Goal: Task Accomplishment & Management: Manage account settings

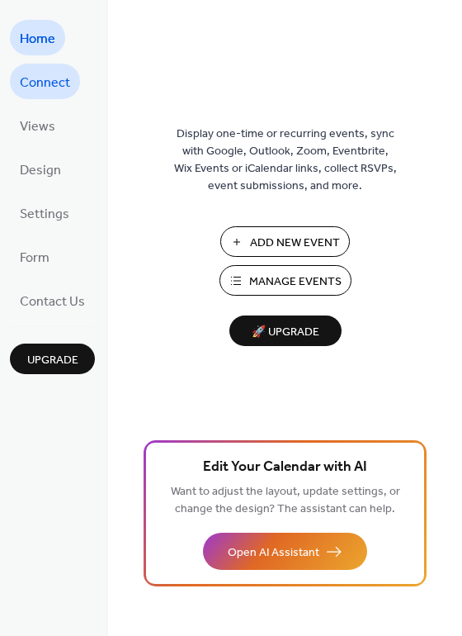
click at [62, 83] on span "Connect" at bounding box center [45, 83] width 50 height 26
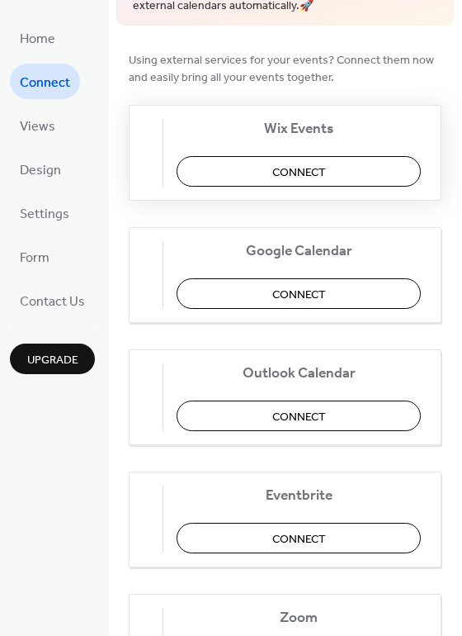
scroll to position [206, 0]
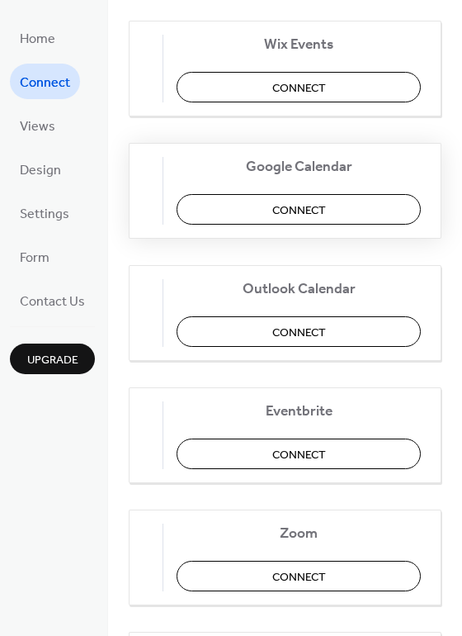
click at [305, 215] on span "Connect" at bounding box center [299, 209] width 54 height 17
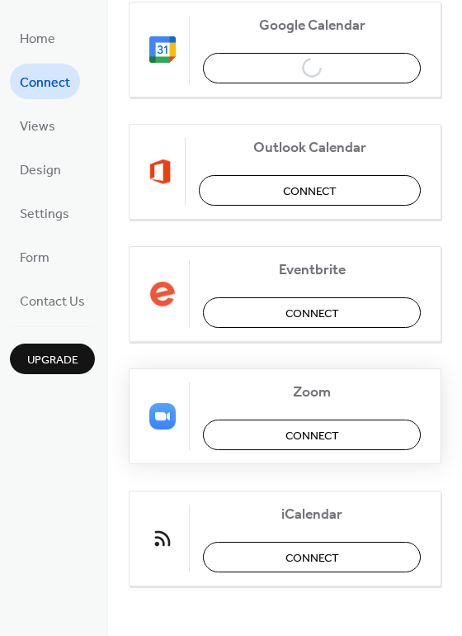
scroll to position [345, 0]
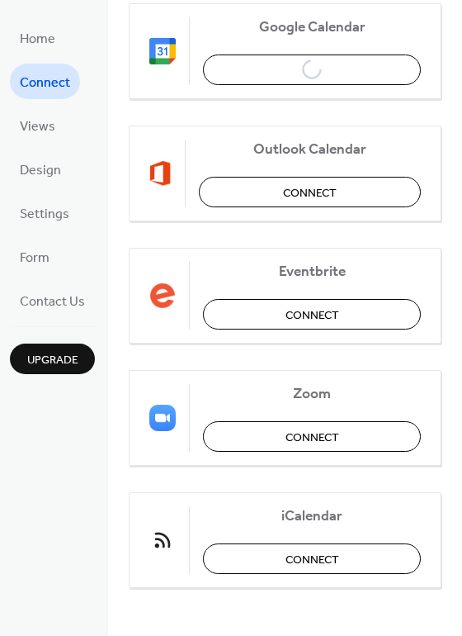
click at [55, 87] on span "Connect" at bounding box center [45, 83] width 50 height 26
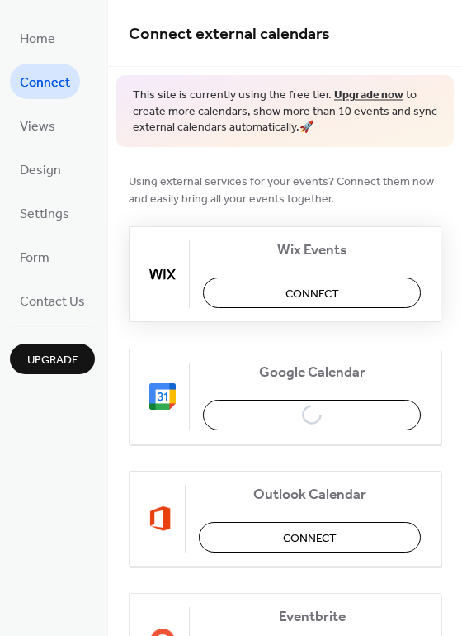
scroll to position [0, 0]
click at [241, 296] on button "Connect" at bounding box center [312, 292] width 218 height 31
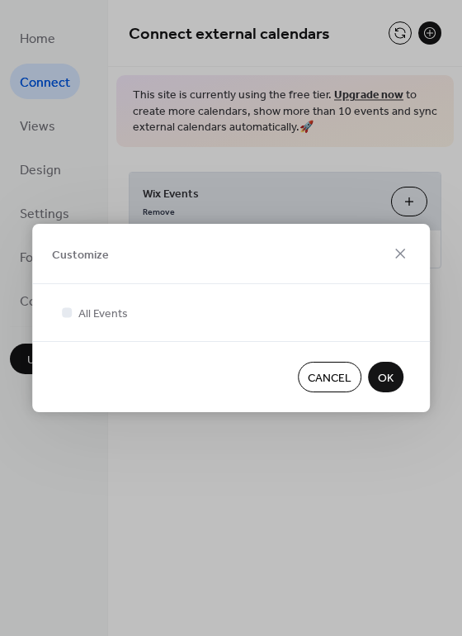
click at [386, 375] on span "OK" at bounding box center [386, 378] width 16 height 17
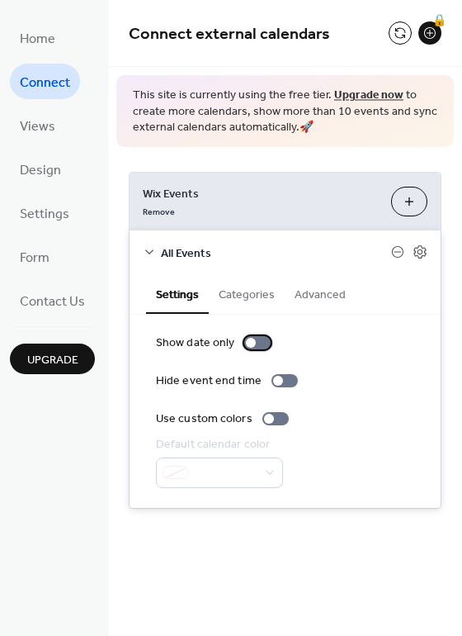
click at [259, 336] on div at bounding box center [257, 342] width 26 height 13
click at [244, 338] on div at bounding box center [257, 342] width 26 height 13
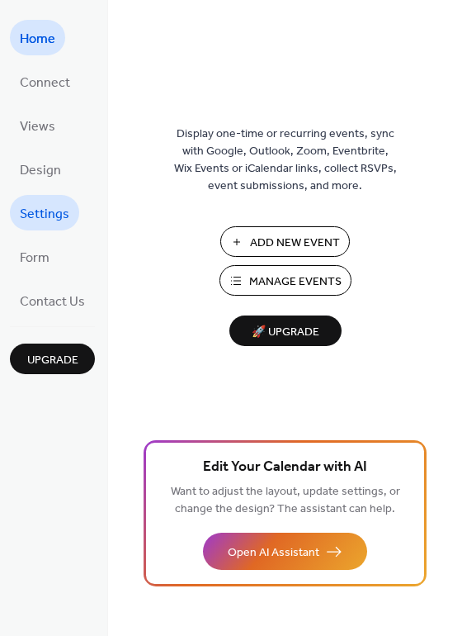
click at [52, 212] on span "Settings" at bounding box center [45, 214] width 50 height 26
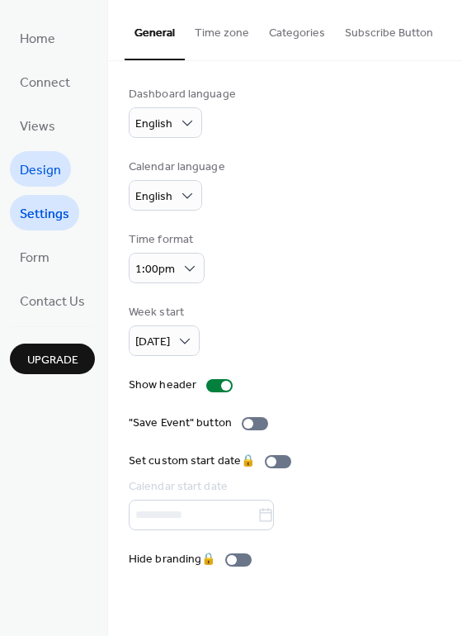
click at [50, 179] on span "Design" at bounding box center [40, 171] width 41 height 26
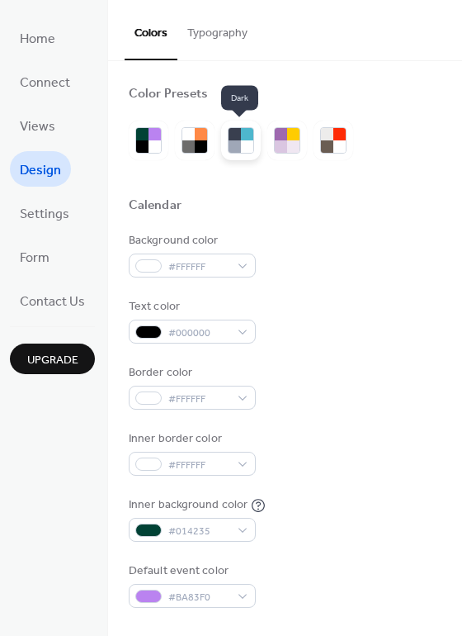
click at [241, 138] on div at bounding box center [247, 134] width 12 height 12
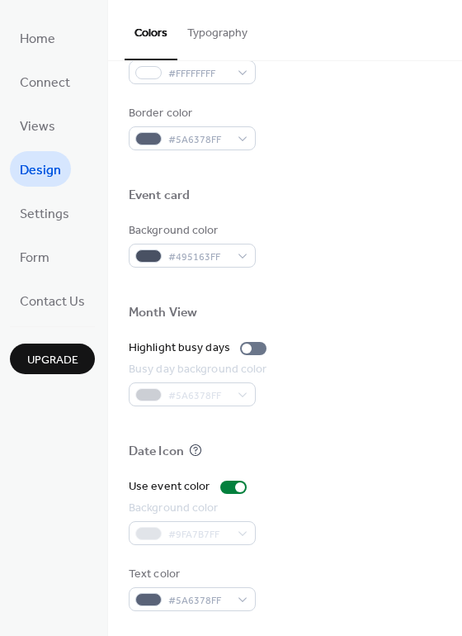
scroll to position [707, 0]
click at [48, 160] on span "Design" at bounding box center [40, 171] width 41 height 26
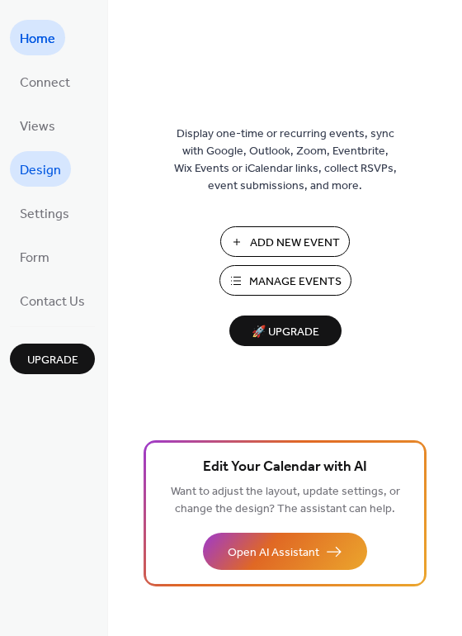
click at [45, 171] on span "Design" at bounding box center [40, 171] width 41 height 26
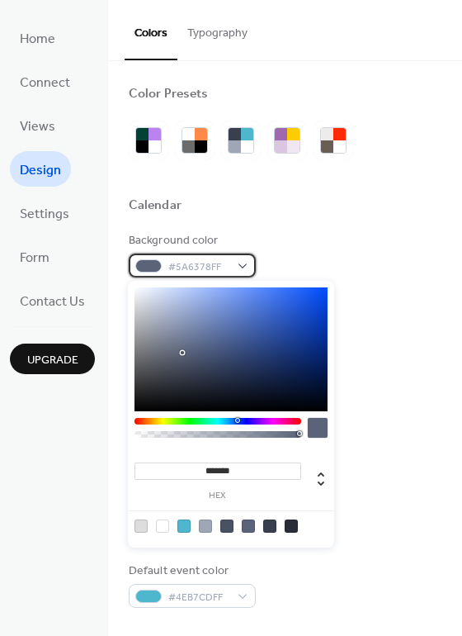
click at [239, 263] on div "#5A6378FF" at bounding box center [192, 265] width 127 height 24
click at [162, 525] on div at bounding box center [162, 525] width 13 height 13
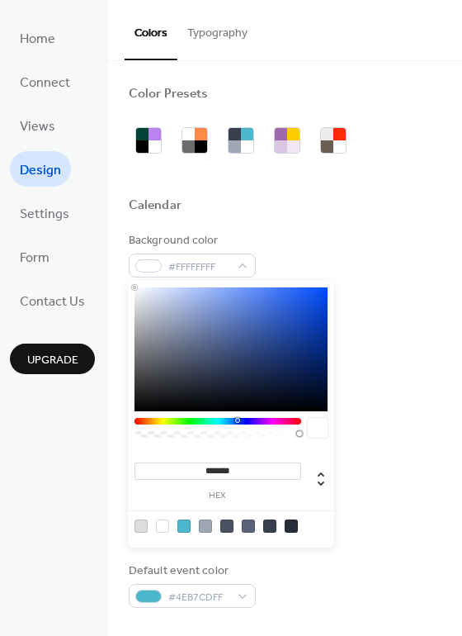
click at [164, 526] on div at bounding box center [162, 525] width 13 height 13
click at [206, 526] on div at bounding box center [205, 525] width 13 height 13
click at [159, 526] on div at bounding box center [162, 525] width 13 height 13
click at [139, 523] on div at bounding box center [141, 525] width 13 height 13
click at [161, 526] on div at bounding box center [162, 525] width 13 height 13
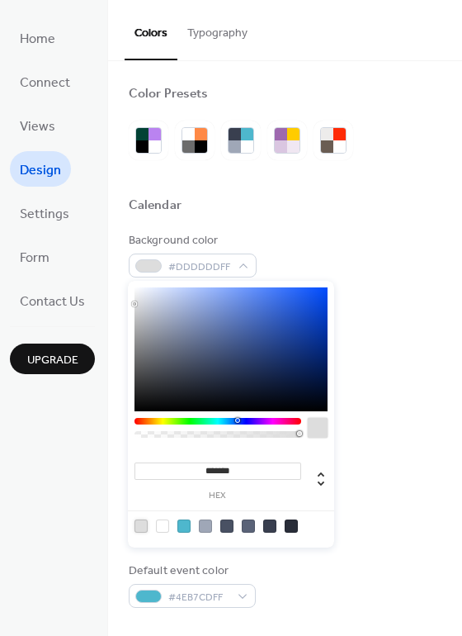
type input "*******"
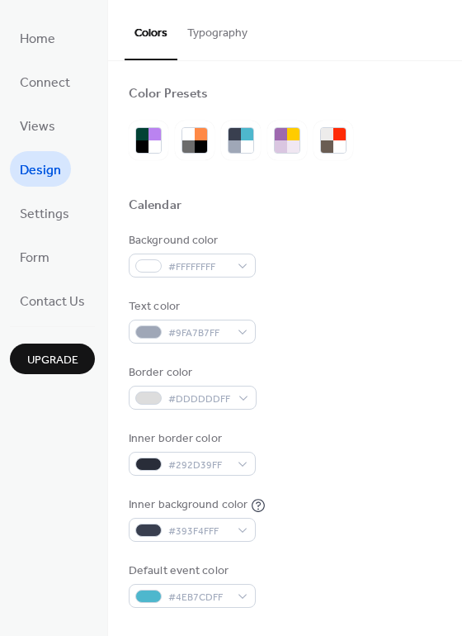
click at [189, 204] on div "Calendar" at bounding box center [285, 207] width 313 height 21
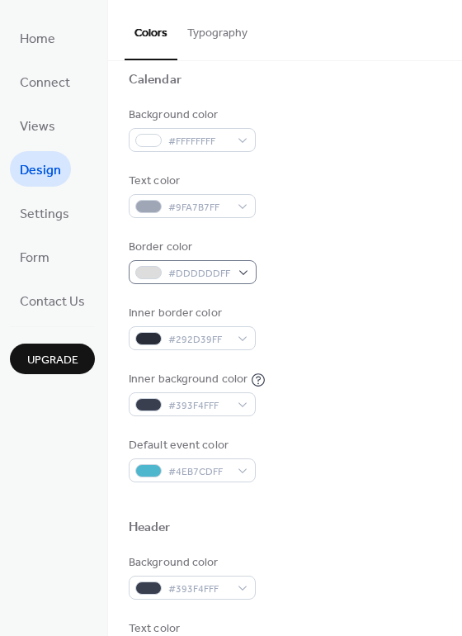
scroll to position [137, 0]
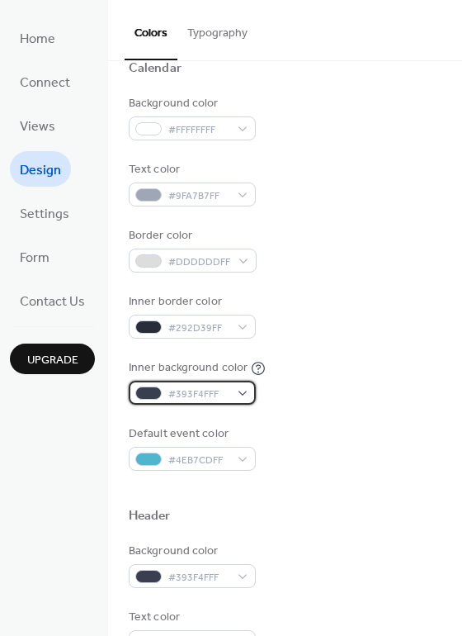
click at [241, 392] on div "#393F4FFF" at bounding box center [192, 393] width 127 height 24
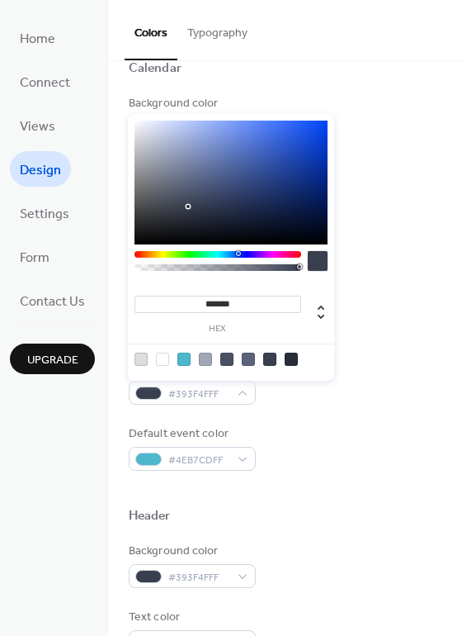
click at [139, 359] on div at bounding box center [141, 358] width 13 height 13
type input "*******"
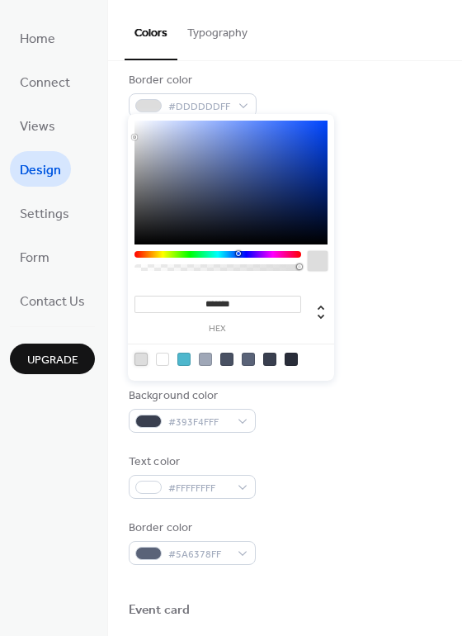
scroll to position [295, 0]
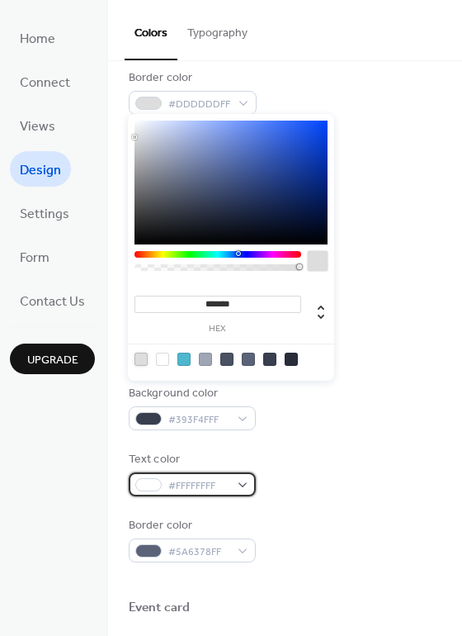
click at [173, 480] on span "#FFFFFFFF" at bounding box center [198, 485] width 61 height 17
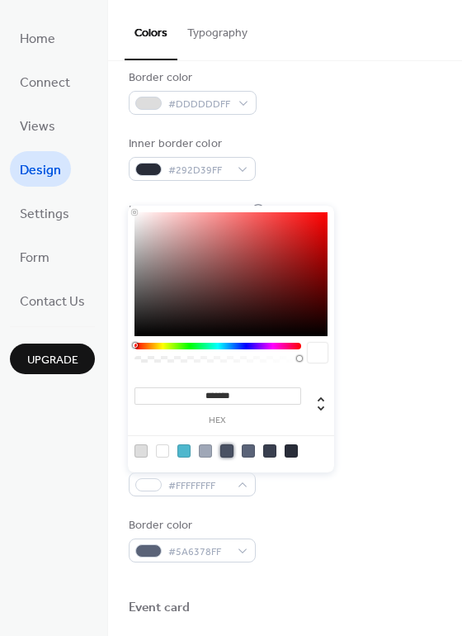
click at [224, 452] on div at bounding box center [226, 450] width 13 height 13
type input "*******"
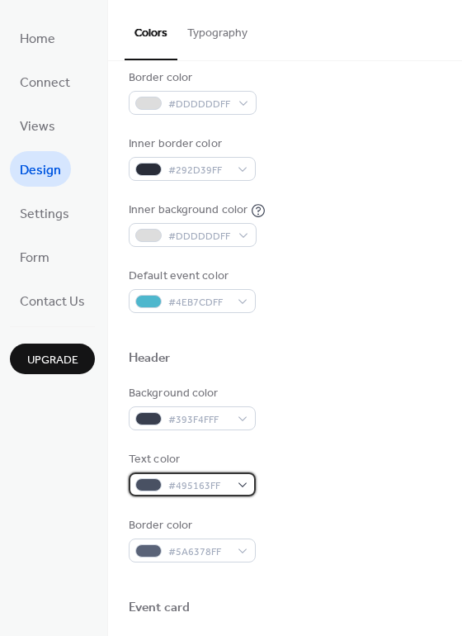
click at [239, 480] on div "#495163FF" at bounding box center [192, 484] width 127 height 24
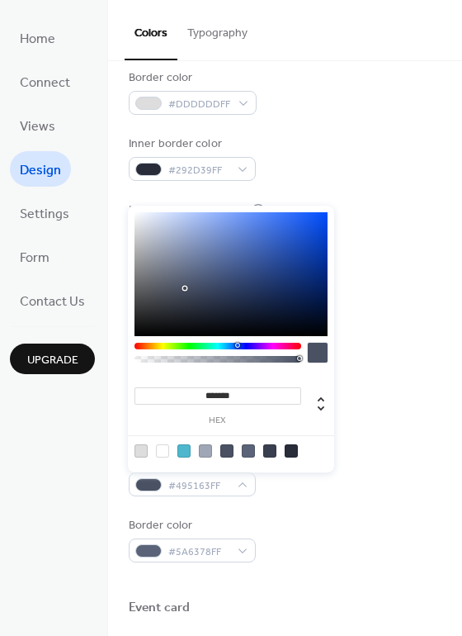
click at [159, 448] on div at bounding box center [162, 450] width 13 height 13
type input "*******"
click at [271, 497] on div "Background color #393F4FFF Text color #FFFFFFFF Border color #5A6378FF" at bounding box center [285, 473] width 313 height 177
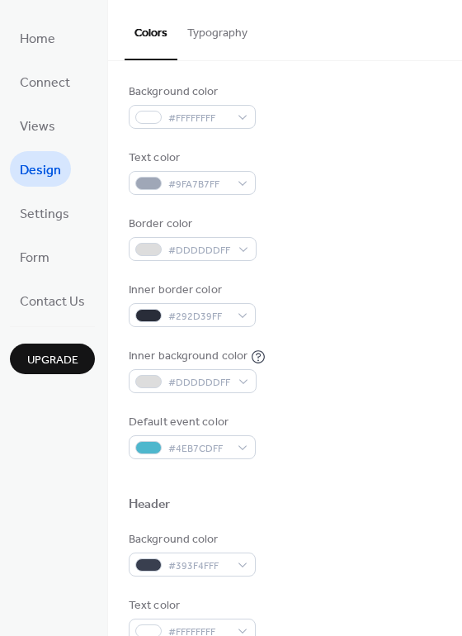
scroll to position [148, 0]
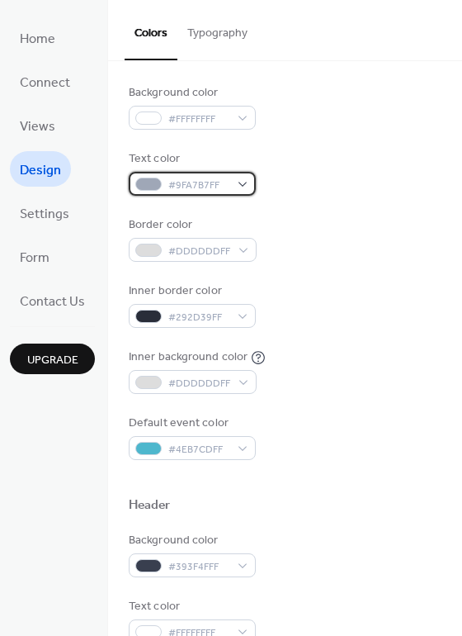
click at [243, 187] on div "#9FA7B7FF" at bounding box center [192, 184] width 127 height 24
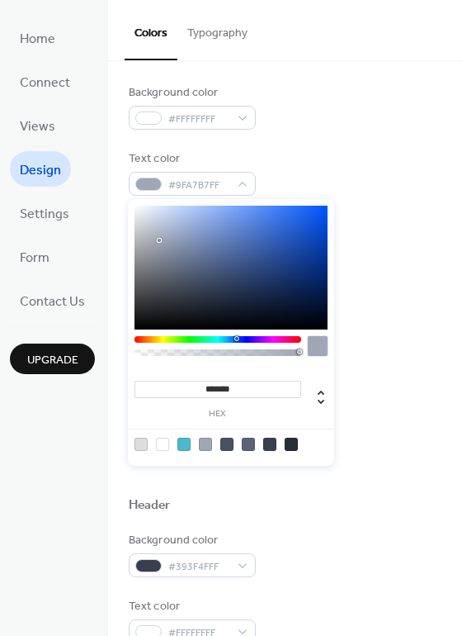
click at [225, 443] on div at bounding box center [226, 443] width 13 height 13
type input "*******"
